Goal: Navigation & Orientation: Find specific page/section

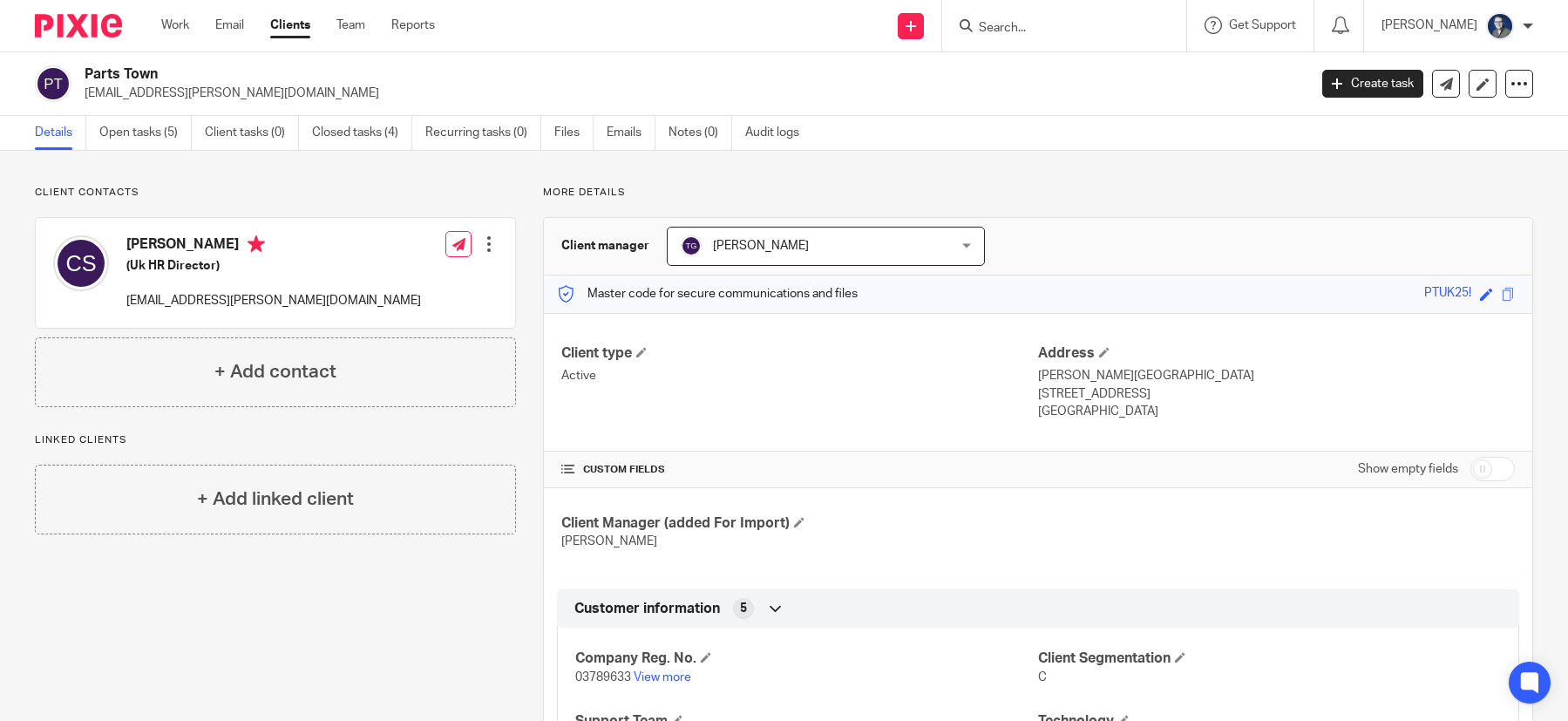
scroll to position [975, 0]
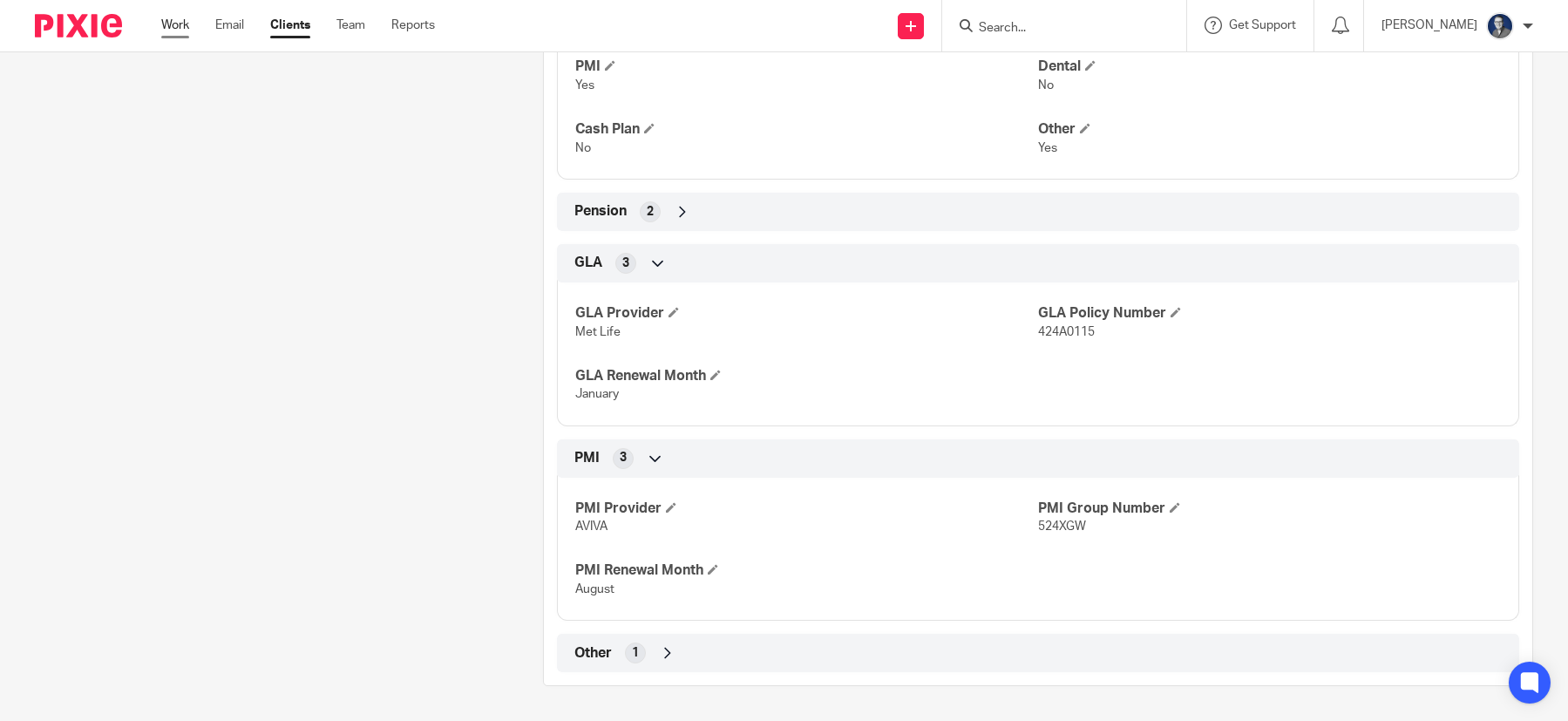
click at [162, 27] on link "Work" at bounding box center [176, 25] width 28 height 18
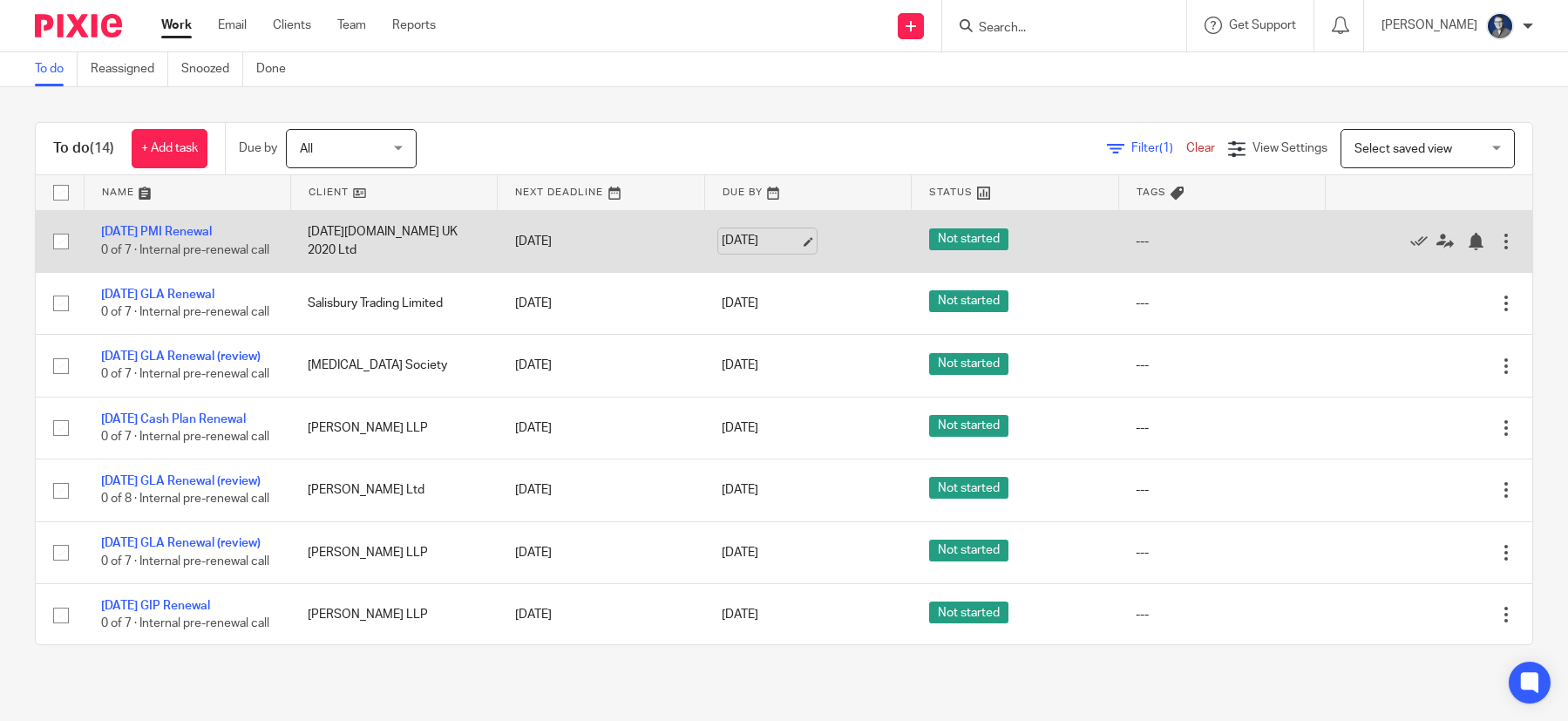
click at [791, 248] on link "[DATE]" at bounding box center [761, 242] width 78 height 19
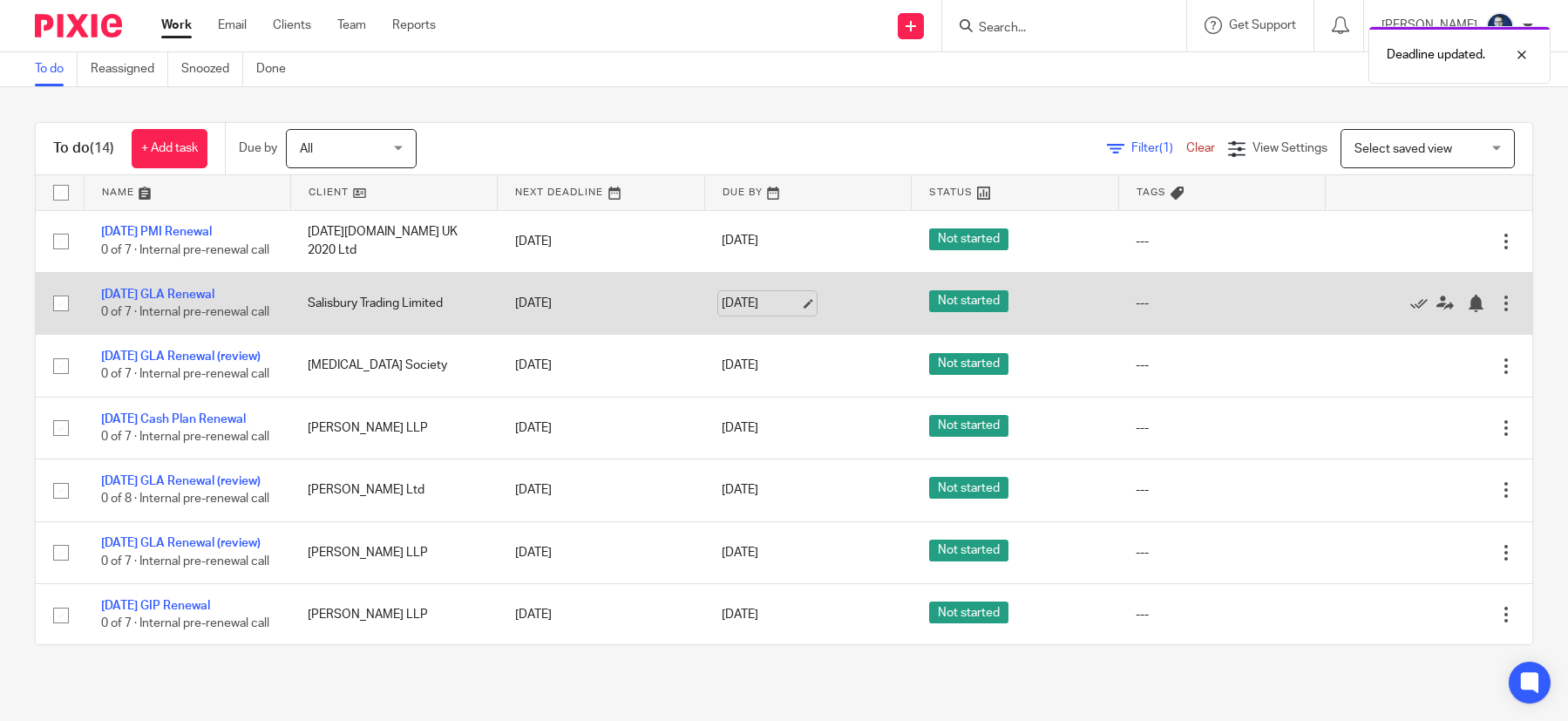
click at [794, 313] on link "[DATE]" at bounding box center [761, 304] width 78 height 19
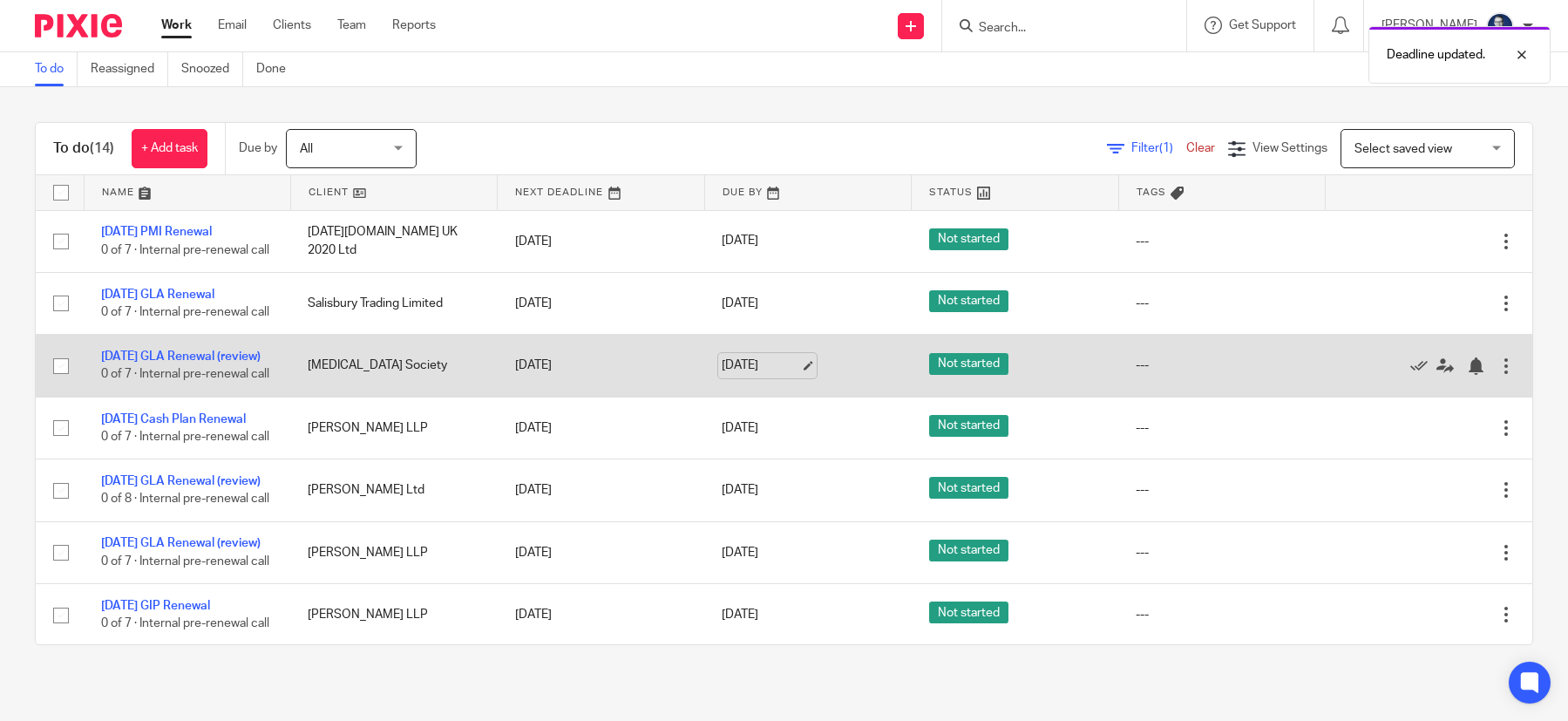
click at [797, 374] on link "[DATE]" at bounding box center [761, 366] width 78 height 19
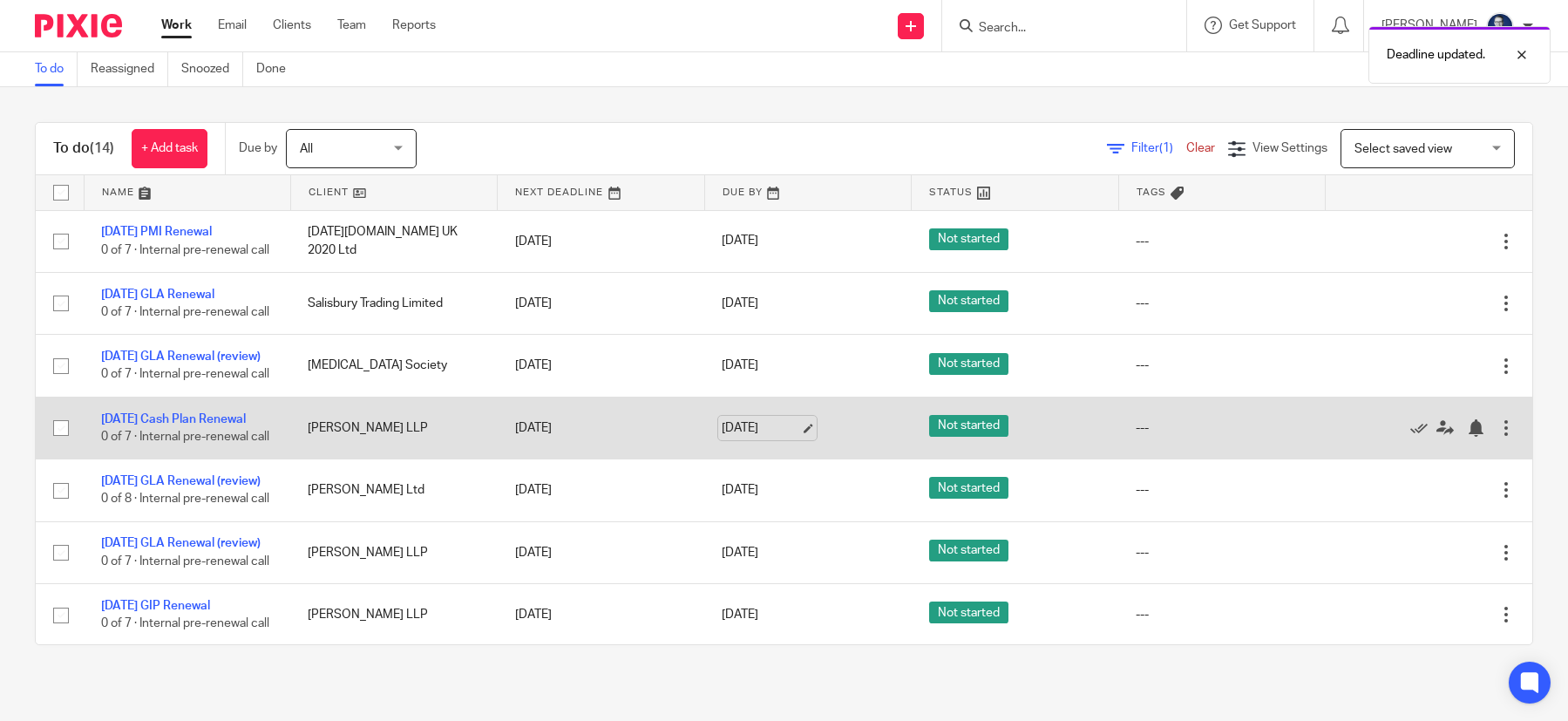
click at [788, 438] on link "[DATE]" at bounding box center [761, 428] width 78 height 19
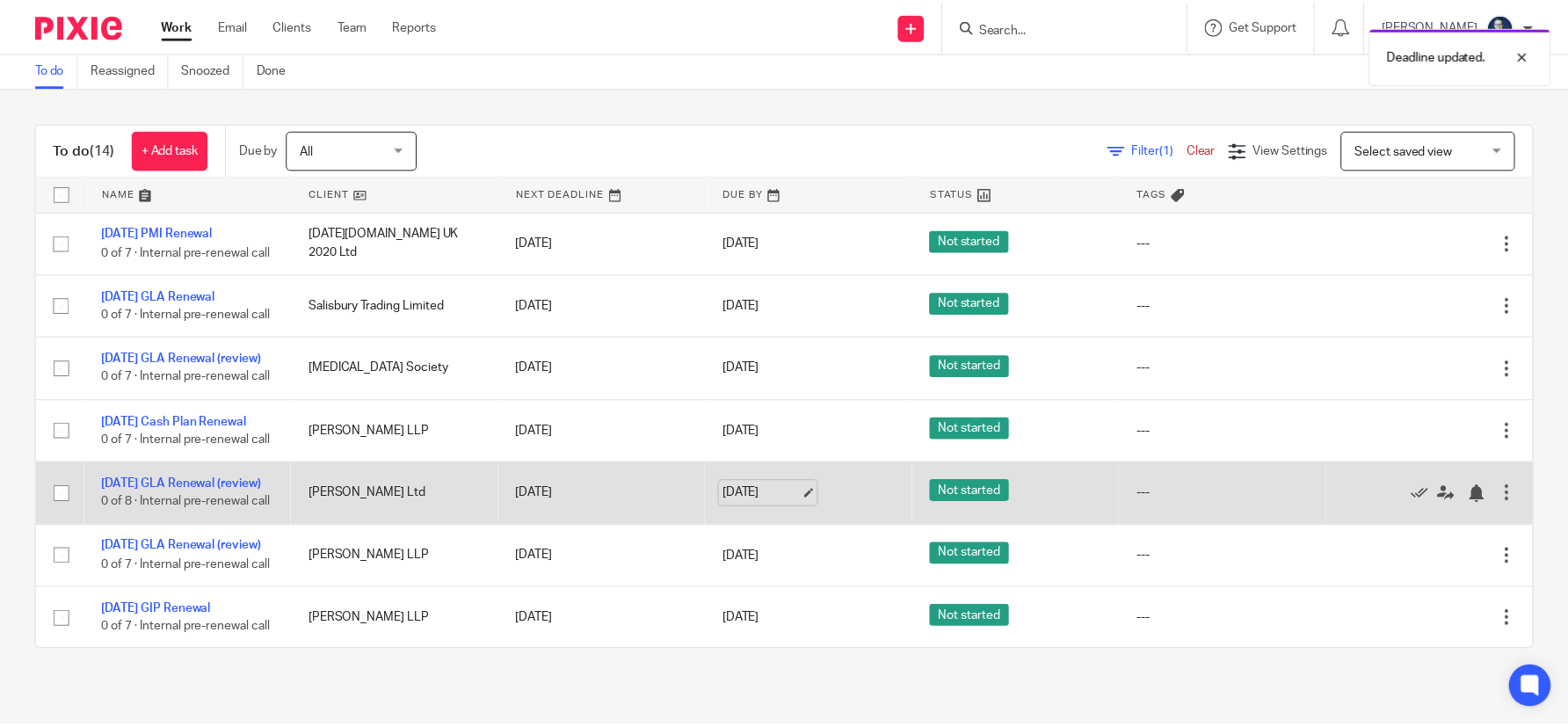
scroll to position [88, 0]
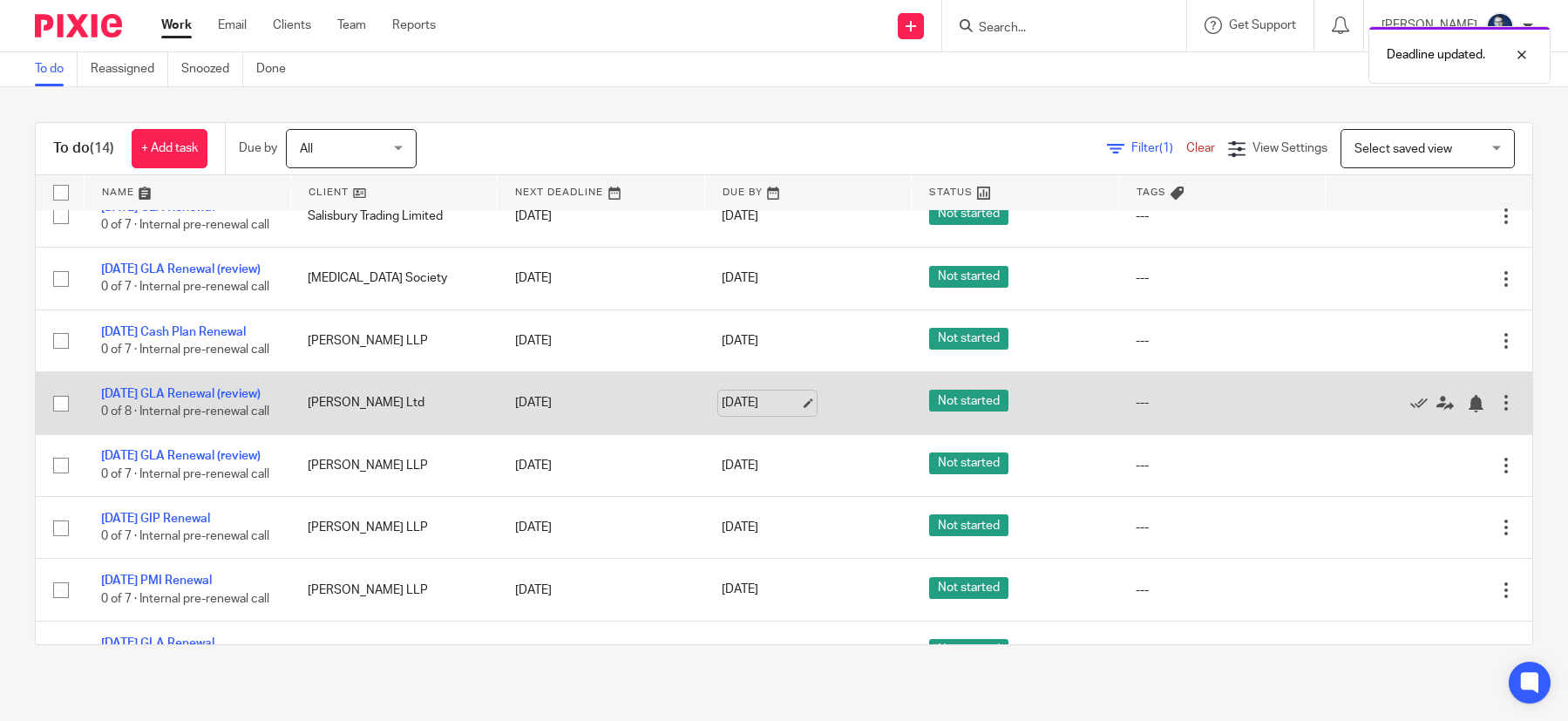
click at [793, 413] on link "[DATE]" at bounding box center [761, 403] width 78 height 19
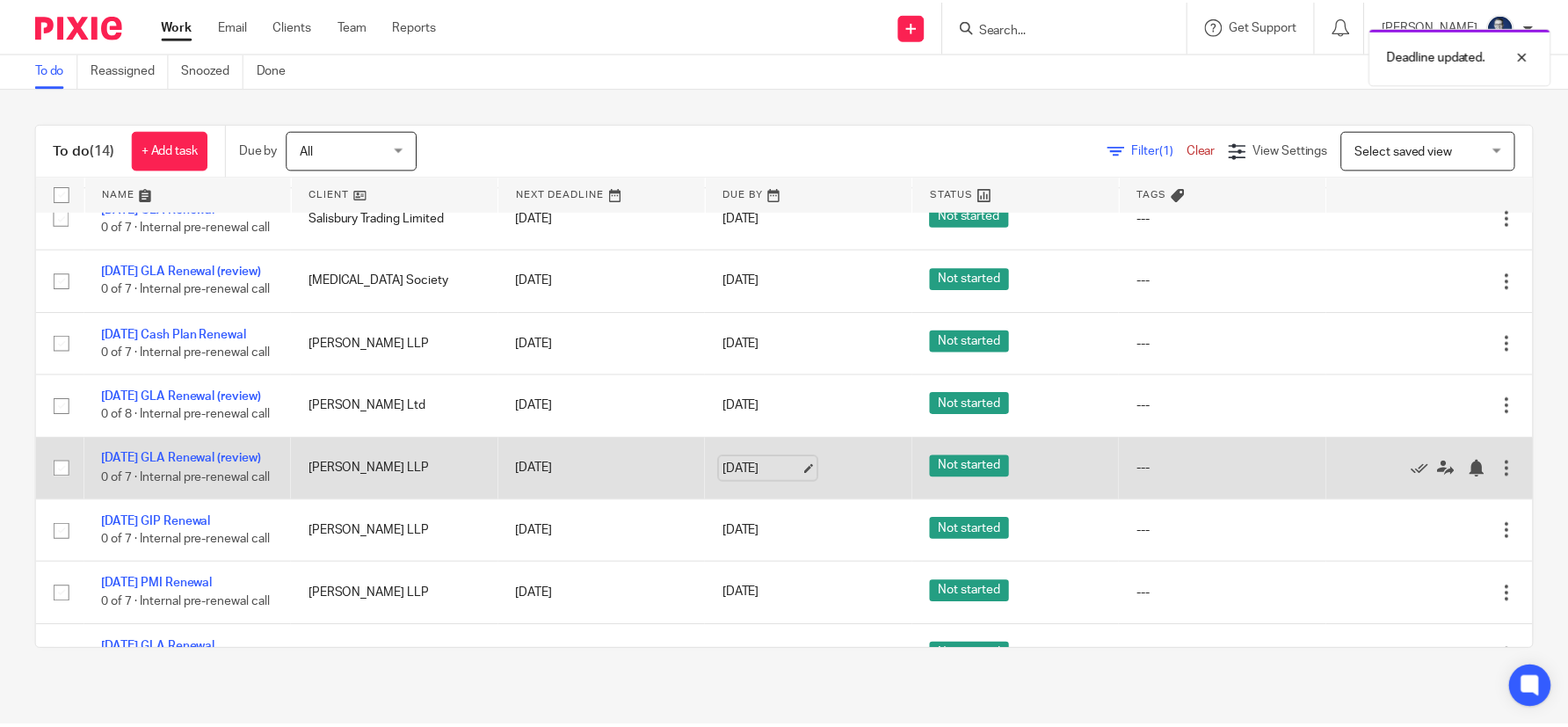
scroll to position [264, 0]
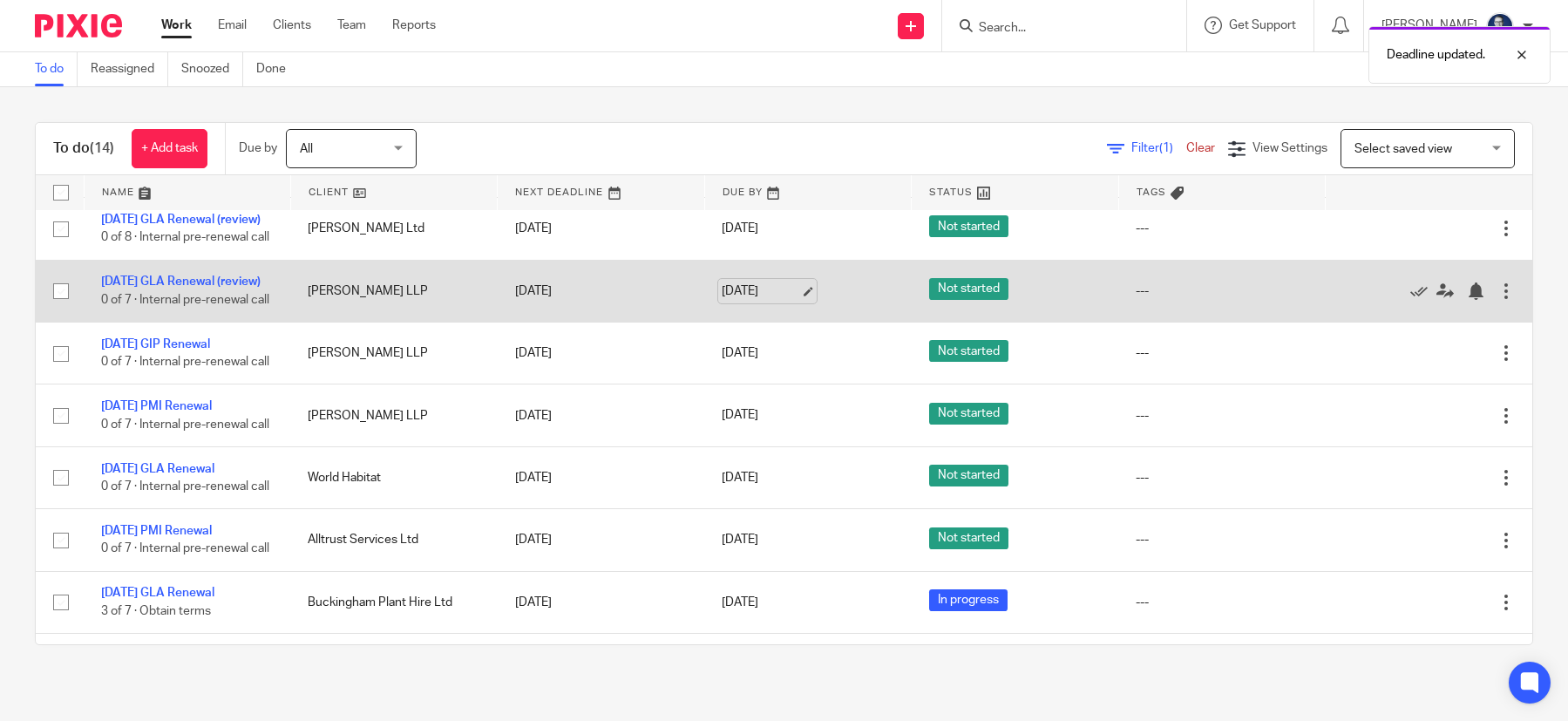
click at [793, 301] on link "[DATE]" at bounding box center [761, 292] width 78 height 19
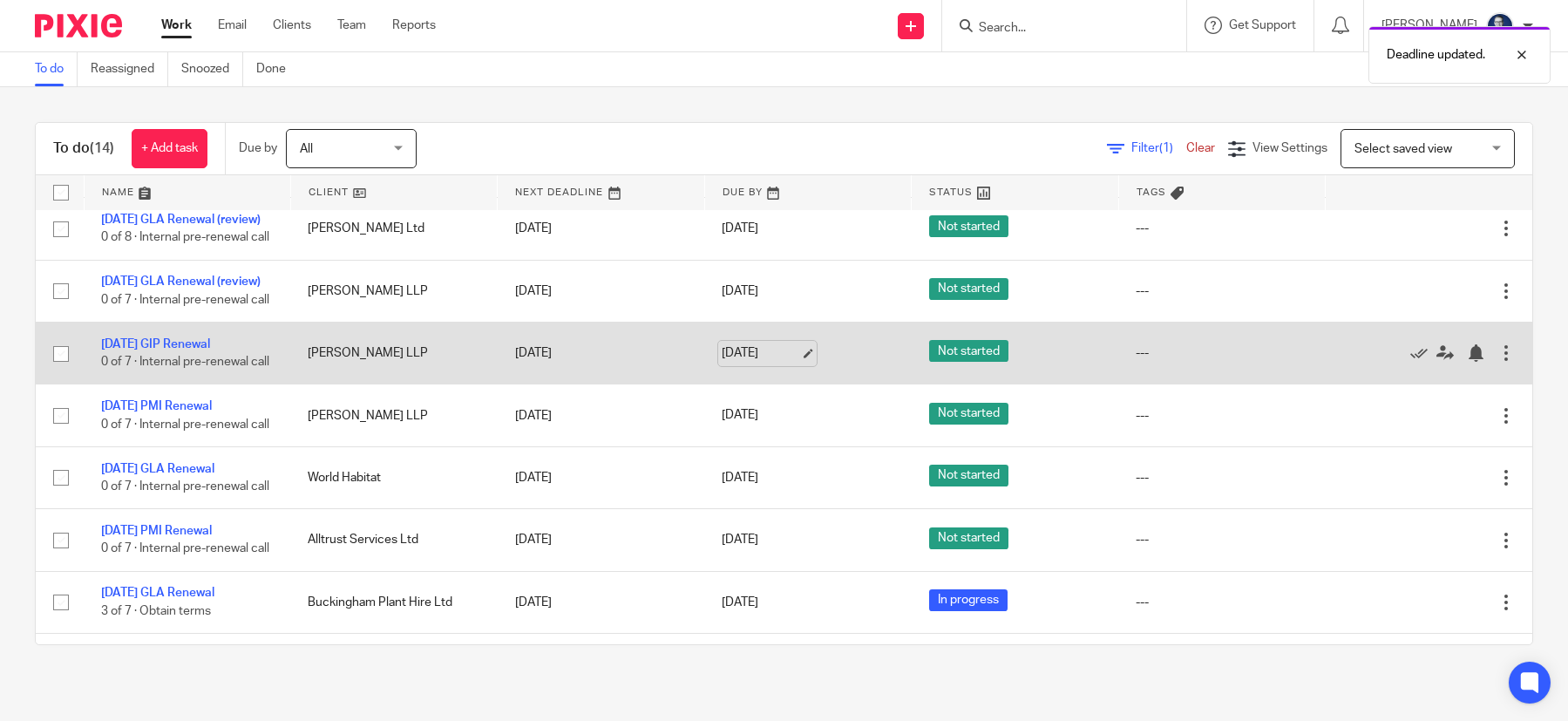
click at [790, 362] on link "[DATE]" at bounding box center [761, 354] width 78 height 19
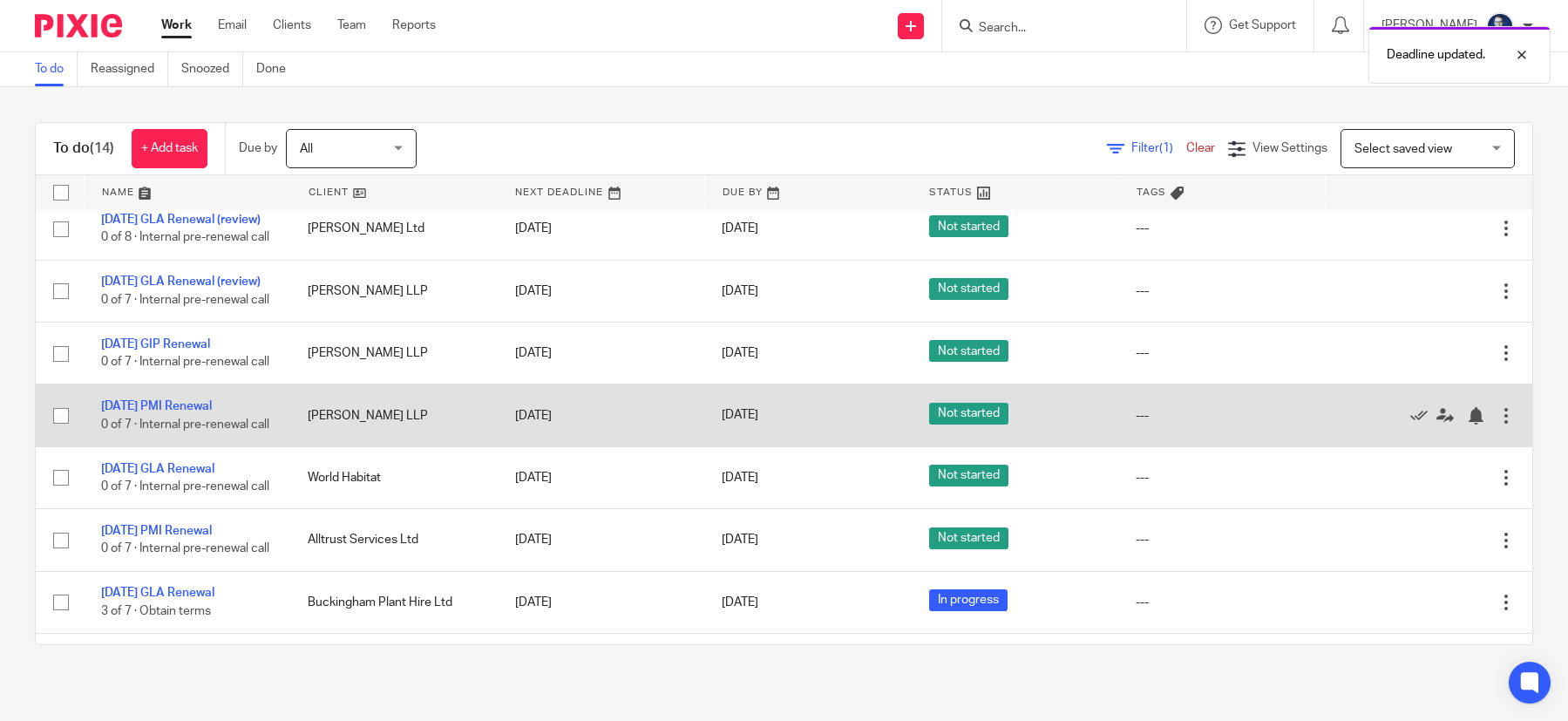
scroll to position [348, 0]
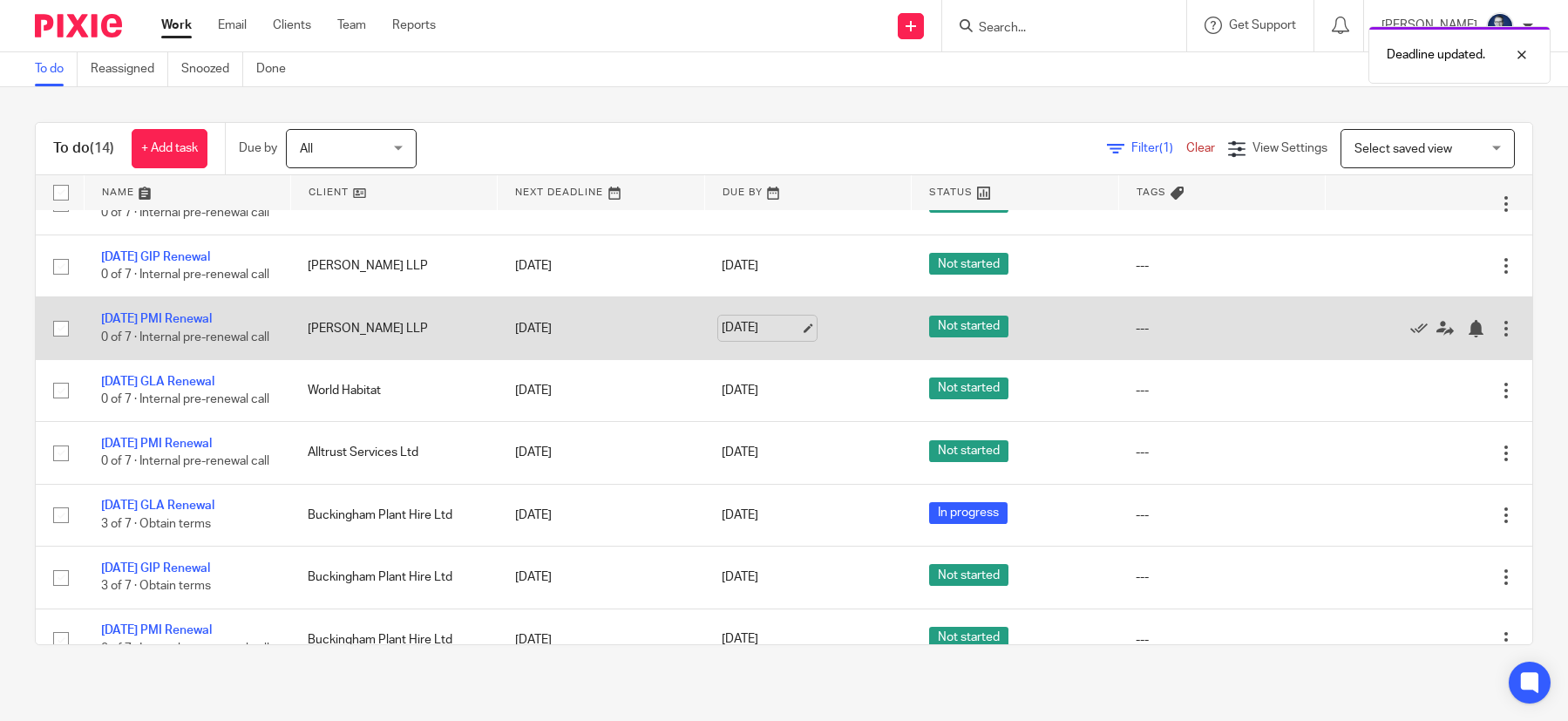
click at [790, 337] on link "[DATE]" at bounding box center [761, 328] width 78 height 19
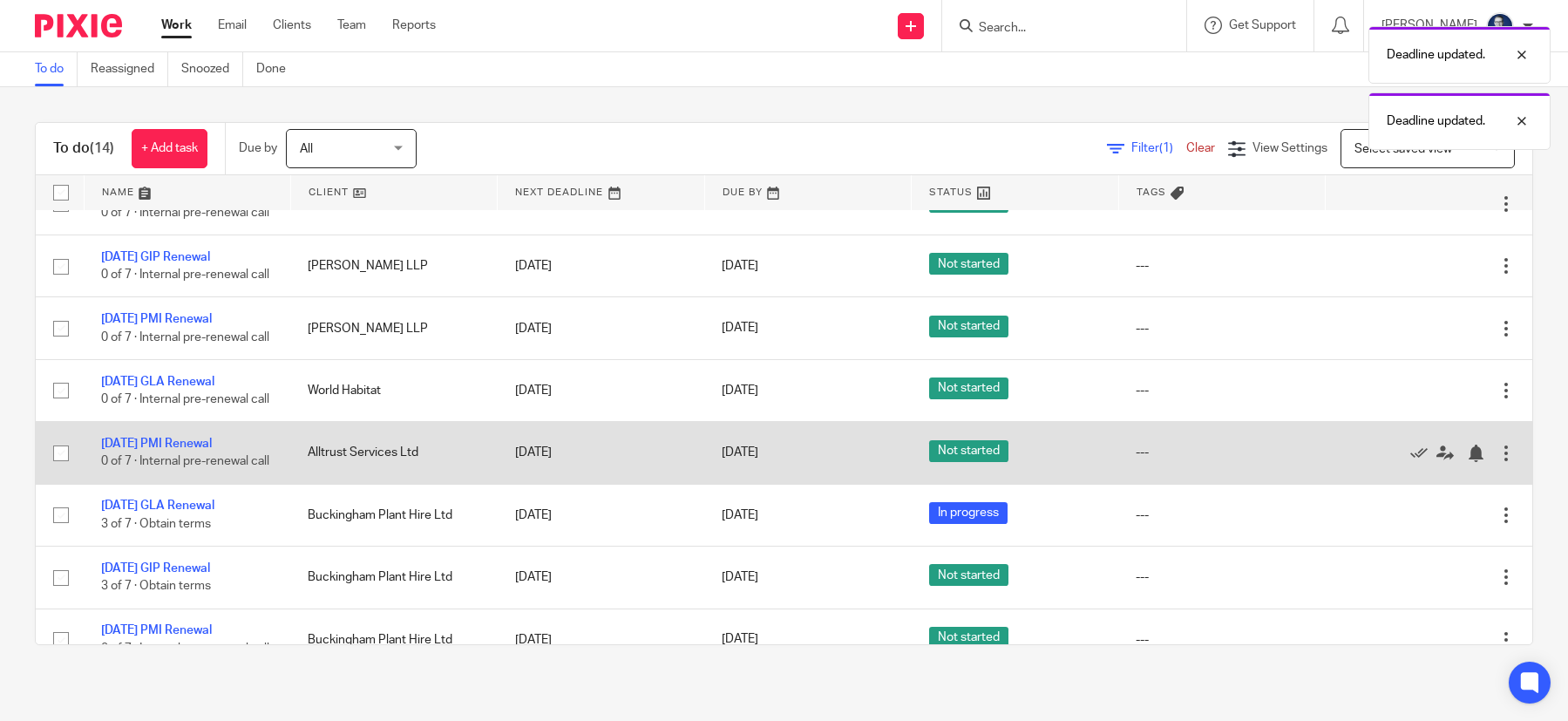
scroll to position [436, 0]
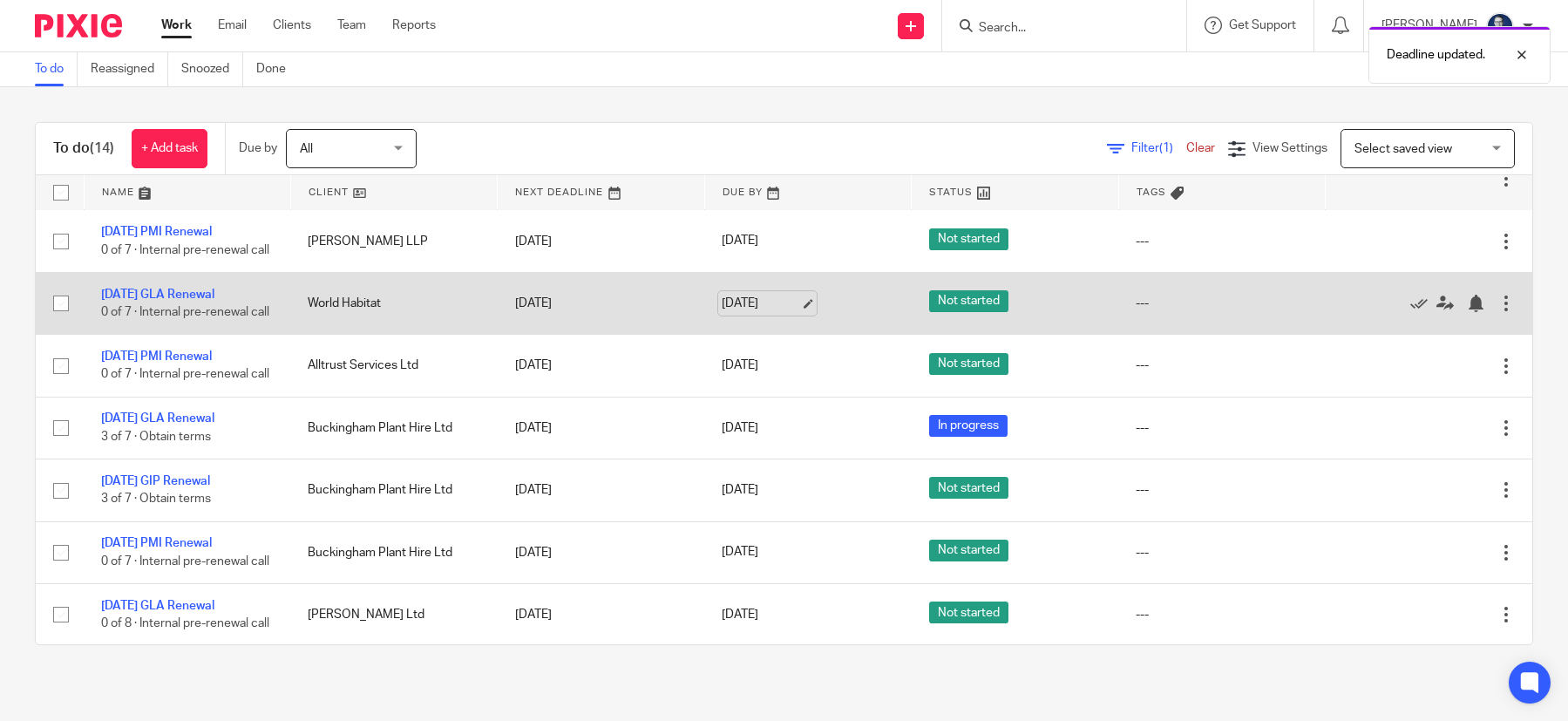
click at [794, 313] on link "[DATE]" at bounding box center [761, 304] width 78 height 19
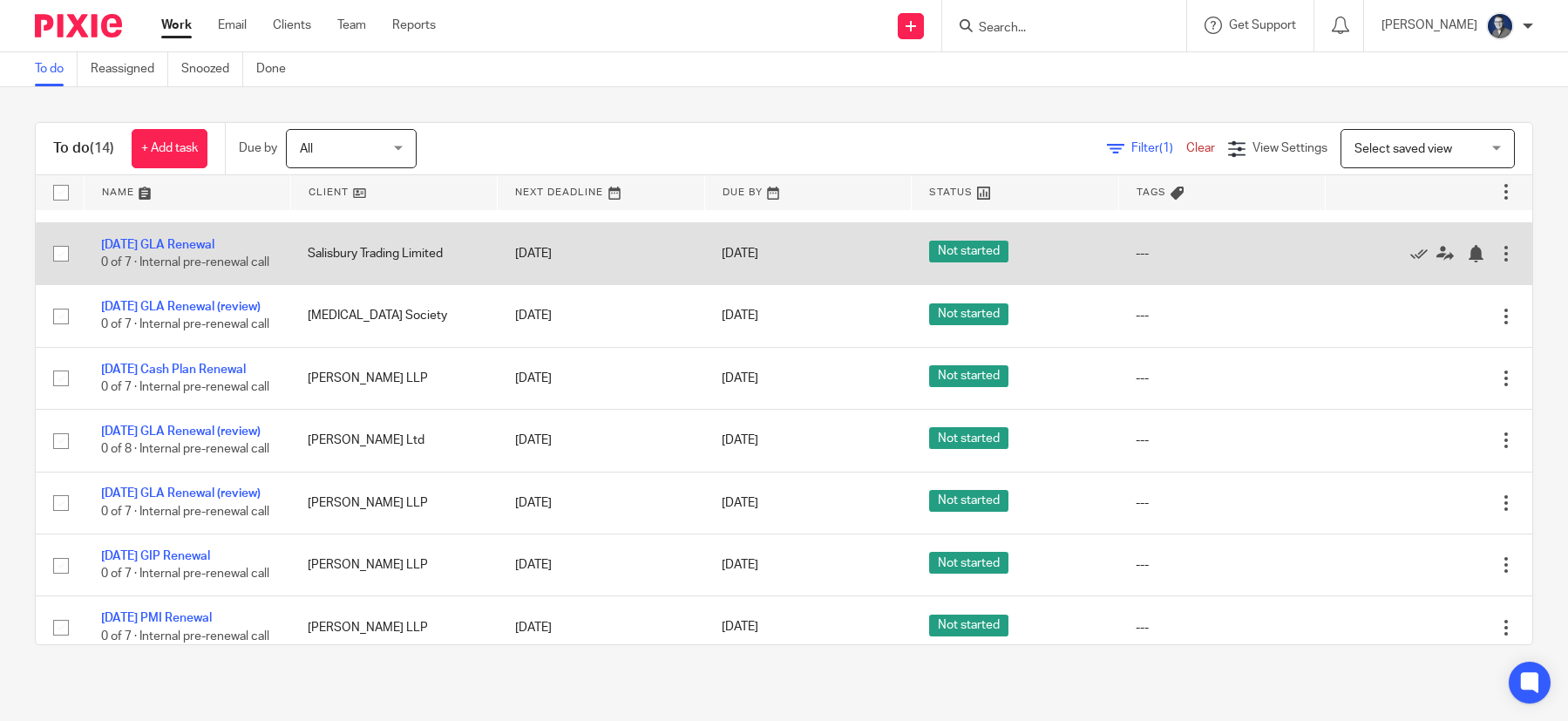
scroll to position [0, 0]
